Goal: Transaction & Acquisition: Purchase product/service

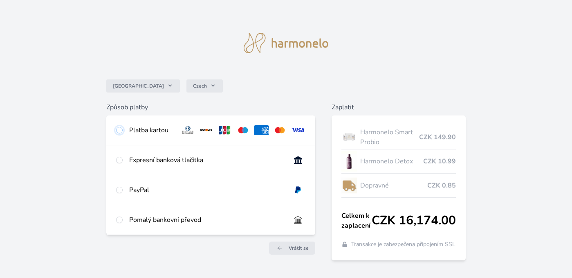
click at [120, 128] on input "radio" at bounding box center [119, 130] width 7 height 7
radio input "true"
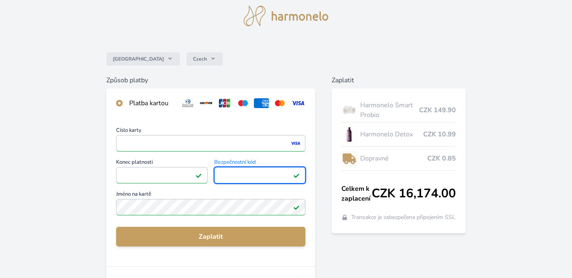
scroll to position [30, 0]
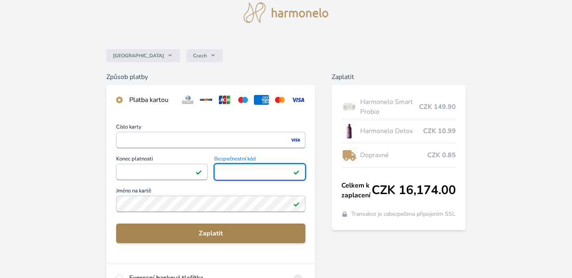
click at [204, 231] on span "Zaplatit" at bounding box center [211, 233] width 177 height 10
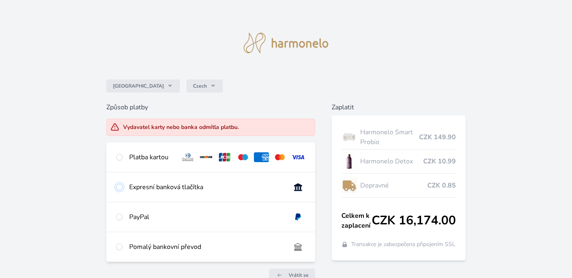
click at [121, 186] on input "radio" at bounding box center [119, 187] width 7 height 7
radio input "true"
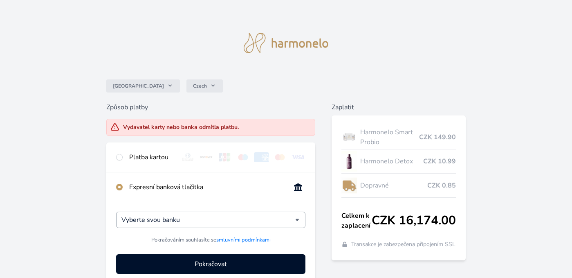
click at [300, 219] on div "Vyberte svou banku" at bounding box center [211, 219] width 190 height 16
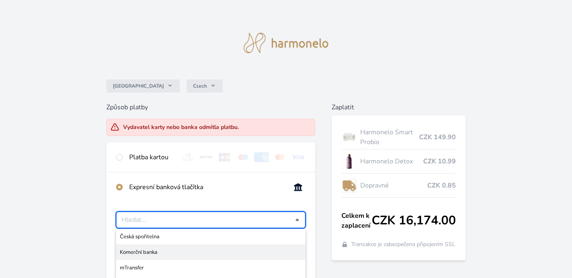
click at [155, 252] on span "Komerční banka" at bounding box center [211, 252] width 182 height 8
type input "Komerční banka"
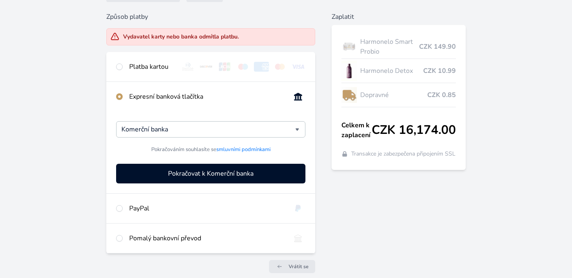
scroll to position [92, 0]
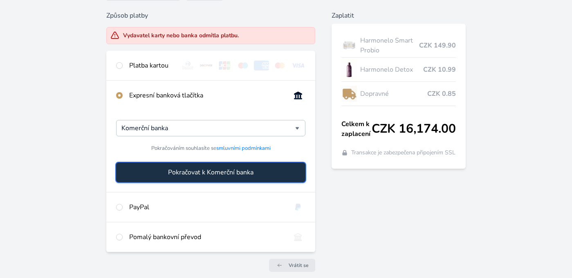
click at [211, 171] on span "Pokračovat k Komerční banka" at bounding box center [210, 172] width 85 height 10
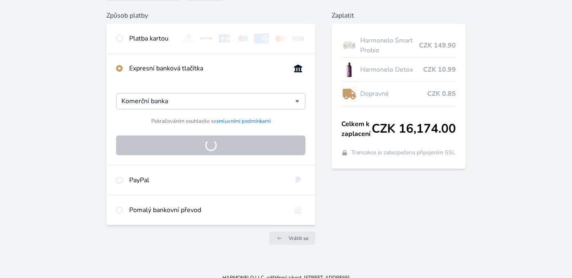
scroll to position [39, 0]
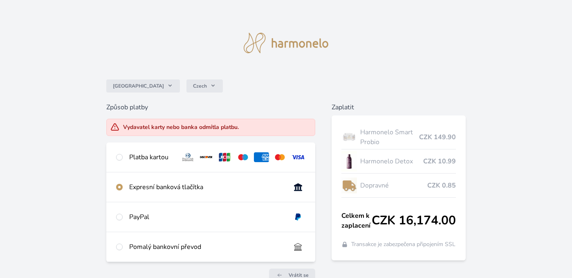
scroll to position [39, 0]
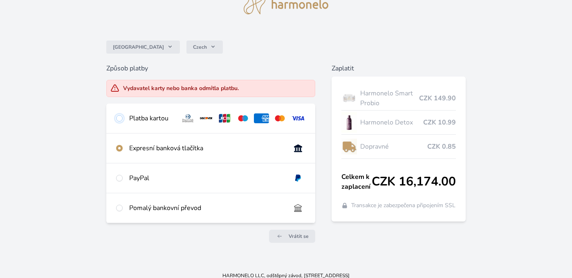
click at [121, 119] on input "radio" at bounding box center [119, 118] width 7 height 7
radio input "true"
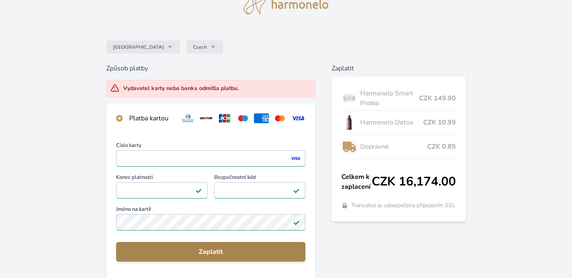
click at [212, 249] on span "Zaplatit" at bounding box center [211, 252] width 177 height 10
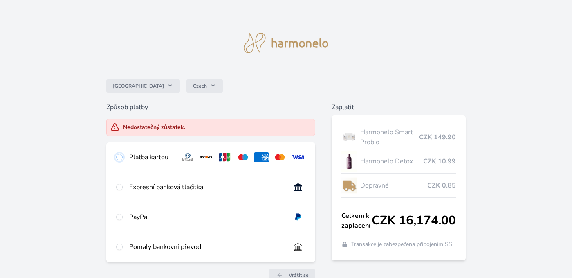
click at [120, 155] on input "radio" at bounding box center [119, 157] width 7 height 7
radio input "true"
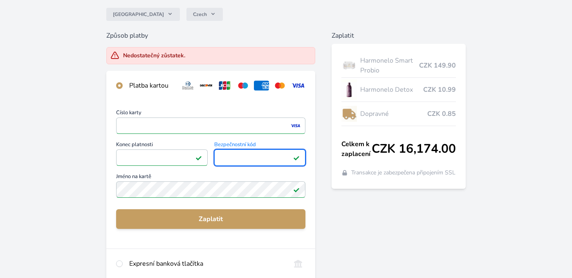
scroll to position [72, 0]
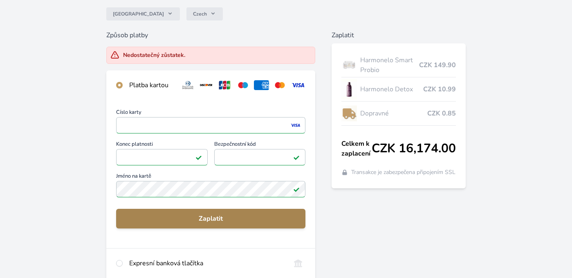
click at [205, 219] on span "Zaplatit" at bounding box center [211, 219] width 177 height 10
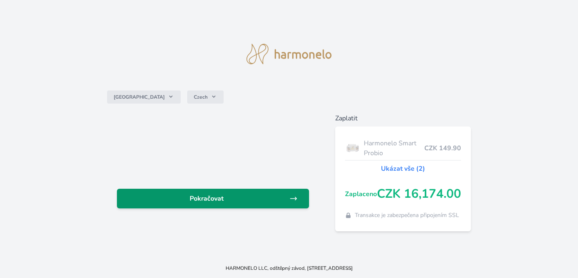
click at [214, 198] on span "Pokračovat" at bounding box center [207, 198] width 166 height 10
